Goal: Information Seeking & Learning: Learn about a topic

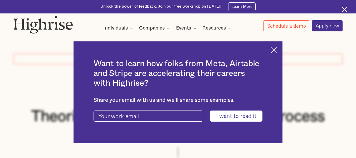
click at [277, 48] on img at bounding box center [274, 50] width 6 height 6
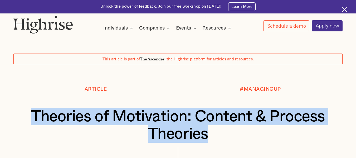
drag, startPoint x: 27, startPoint y: 118, endPoint x: 269, endPoint y: 140, distance: 242.7
click at [269, 140] on h1 "Theories of Motivation: Content & Process Theories" at bounding box center [178, 125] width 302 height 35
copy h1 "Theories of Motivation: Content & Process Theories"
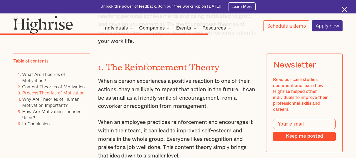
scroll to position [2262, 0]
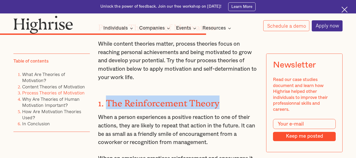
drag, startPoint x: 107, startPoint y: 78, endPoint x: 223, endPoint y: 78, distance: 115.3
click at [223, 96] on h3 "1. The Reinforcement Theory" at bounding box center [178, 103] width 160 height 14
copy strong "The Reinforcement Theory"
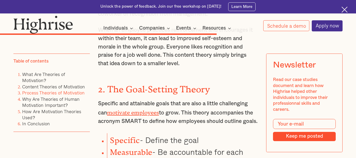
scroll to position [2355, 0]
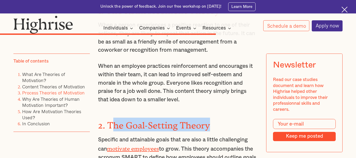
drag, startPoint x: 110, startPoint y: 100, endPoint x: 210, endPoint y: 100, distance: 100.8
click at [210, 118] on h3 "2. The Goal-Setting Theory" at bounding box center [178, 125] width 160 height 14
drag, startPoint x: 106, startPoint y: 100, endPoint x: 210, endPoint y: 100, distance: 104.5
click at [210, 120] on strong "2. The Goal-Setting Theory" at bounding box center [154, 123] width 112 height 6
copy strong "The Goal-Setting Theory"
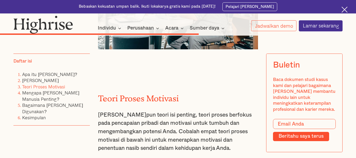
scroll to position [2348, 0]
